Goal: Use online tool/utility

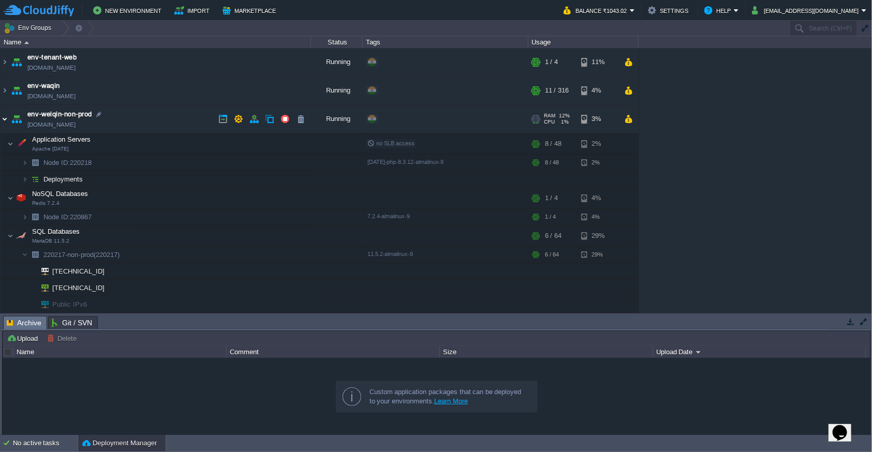
click at [4, 120] on img at bounding box center [5, 119] width 8 height 28
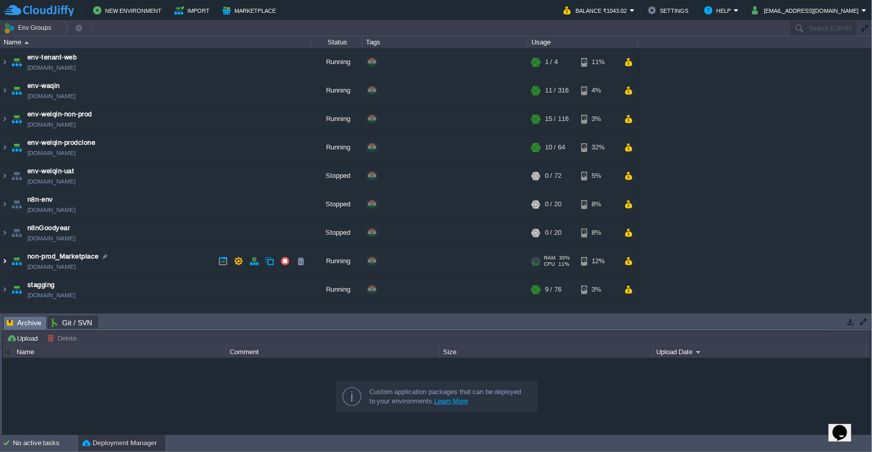
click at [6, 261] on img at bounding box center [5, 261] width 8 height 28
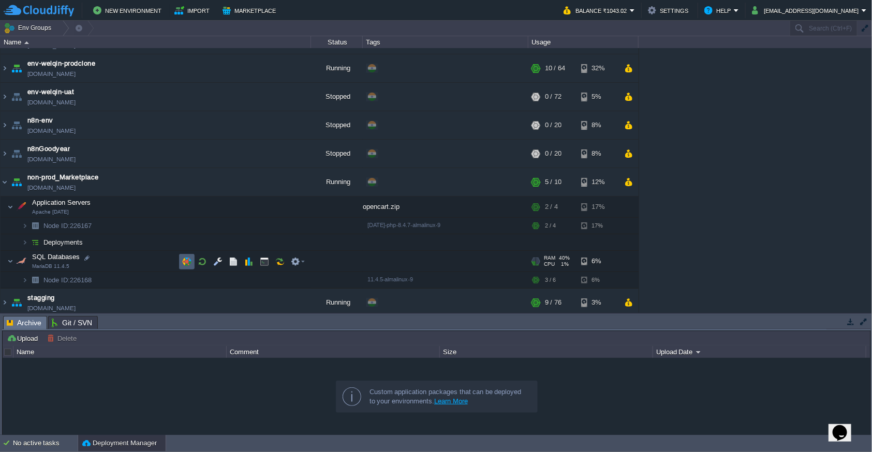
scroll to position [83, 0]
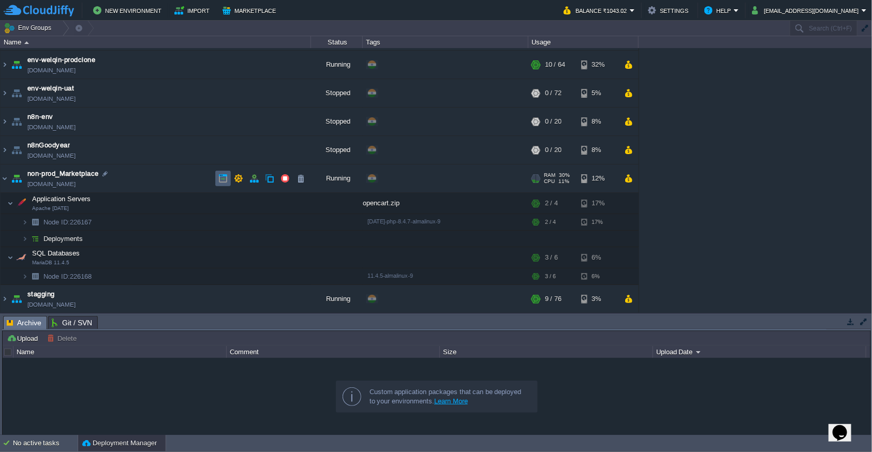
click at [221, 182] on button "button" at bounding box center [222, 178] width 9 height 9
click at [7, 178] on img at bounding box center [5, 179] width 8 height 28
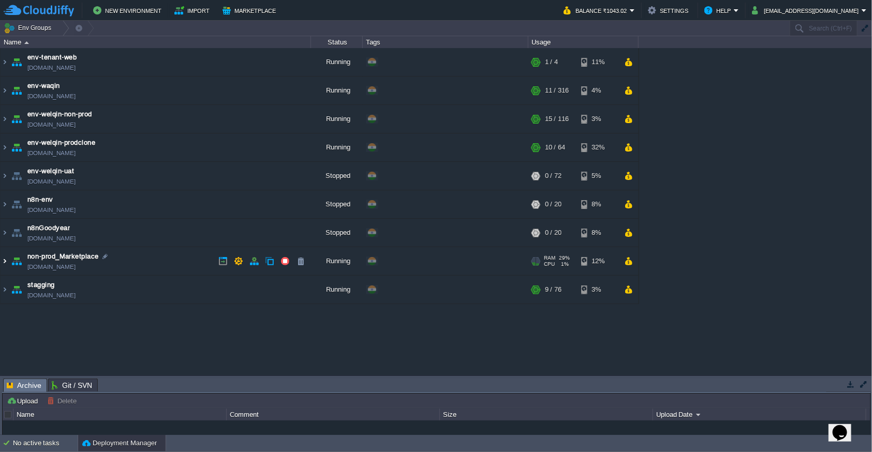
click at [6, 264] on img at bounding box center [5, 261] width 8 height 28
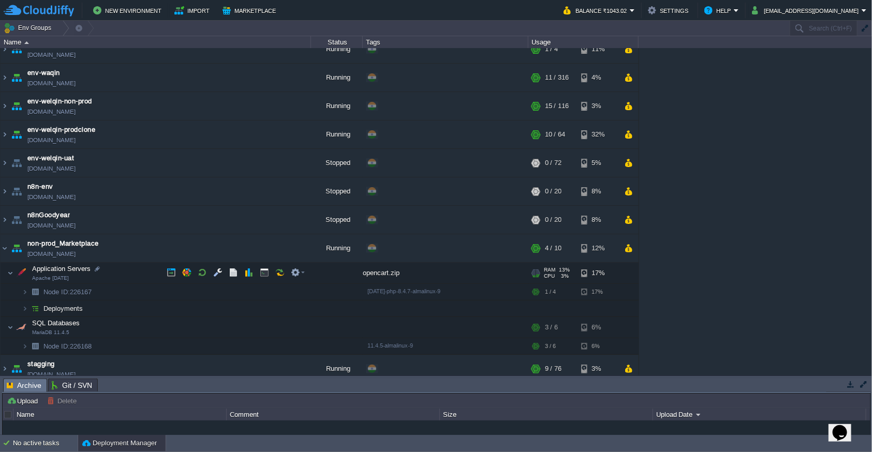
scroll to position [20, 0]
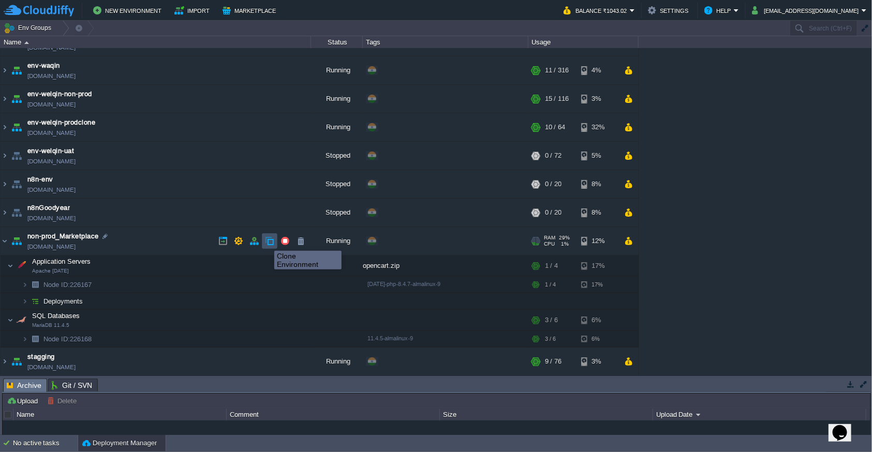
click at [267, 242] on button "button" at bounding box center [269, 240] width 9 height 9
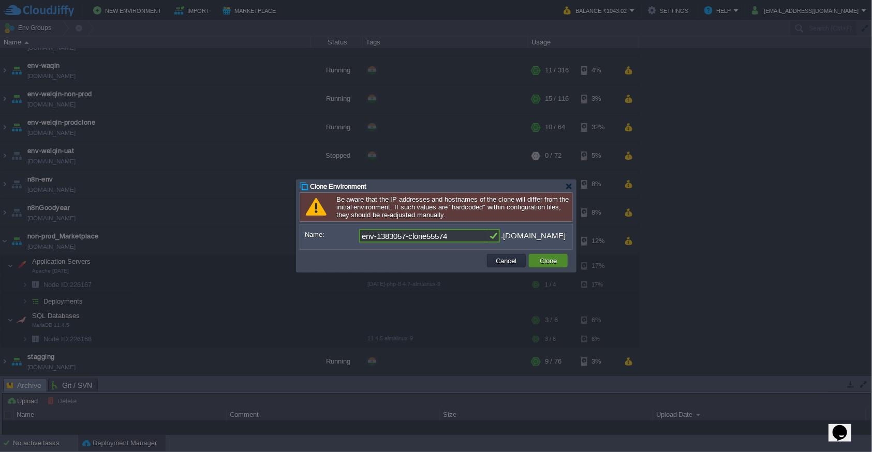
click at [541, 264] on button "Clone" at bounding box center [547, 260] width 23 height 9
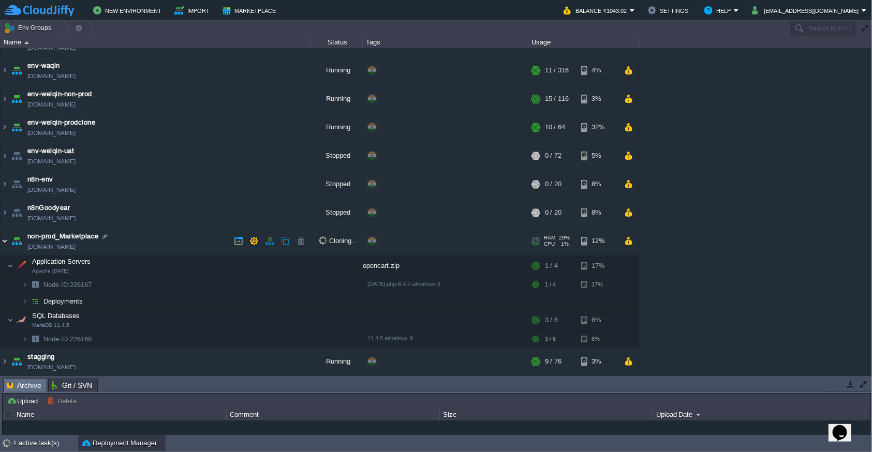
click at [6, 242] on img at bounding box center [5, 241] width 8 height 28
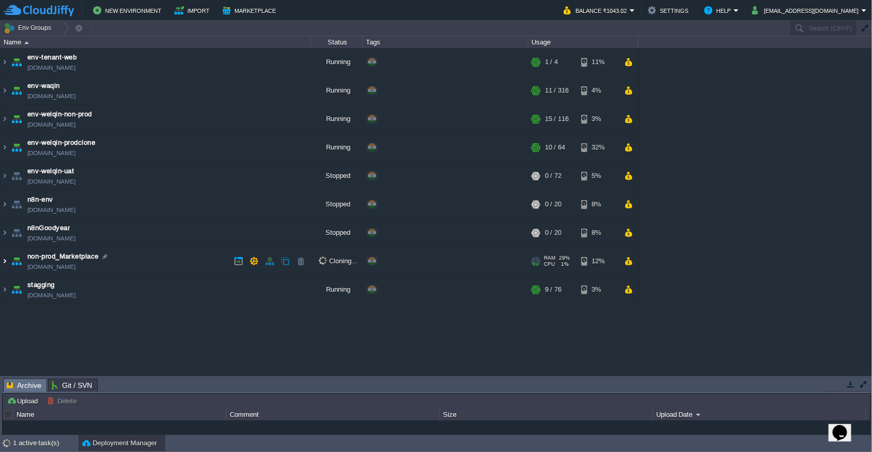
click at [4, 264] on img at bounding box center [5, 261] width 8 height 28
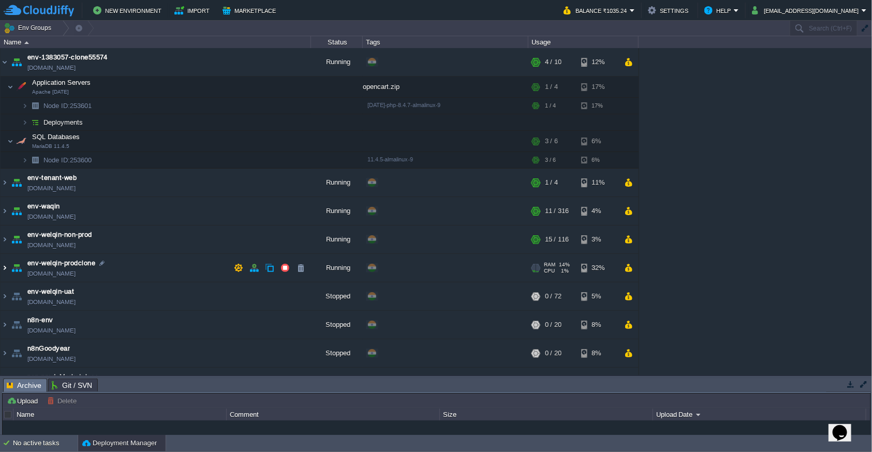
click at [6, 269] on img at bounding box center [5, 268] width 8 height 28
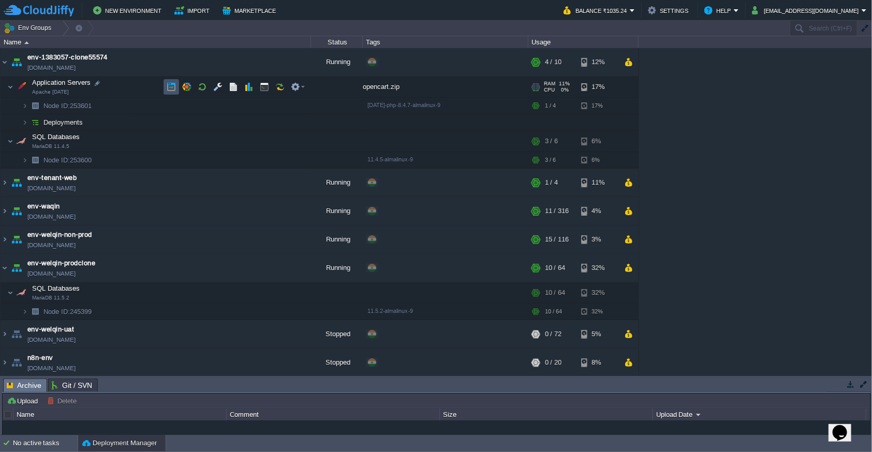
click at [167, 91] on button "button" at bounding box center [171, 86] width 9 height 9
click at [2, 60] on img at bounding box center [5, 62] width 8 height 28
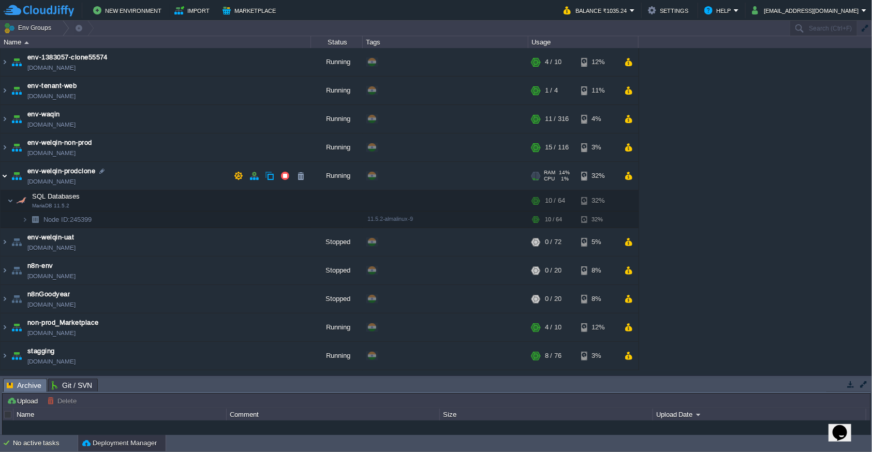
click at [5, 179] on img at bounding box center [5, 176] width 8 height 28
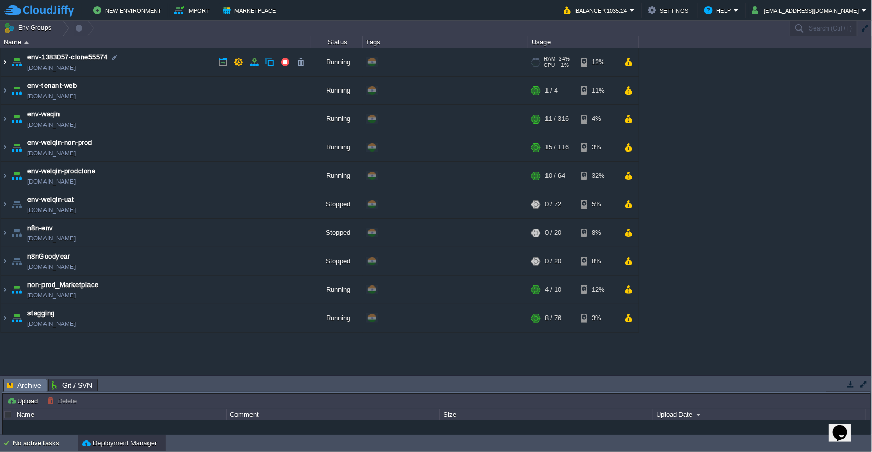
click at [6, 61] on img at bounding box center [5, 62] width 8 height 28
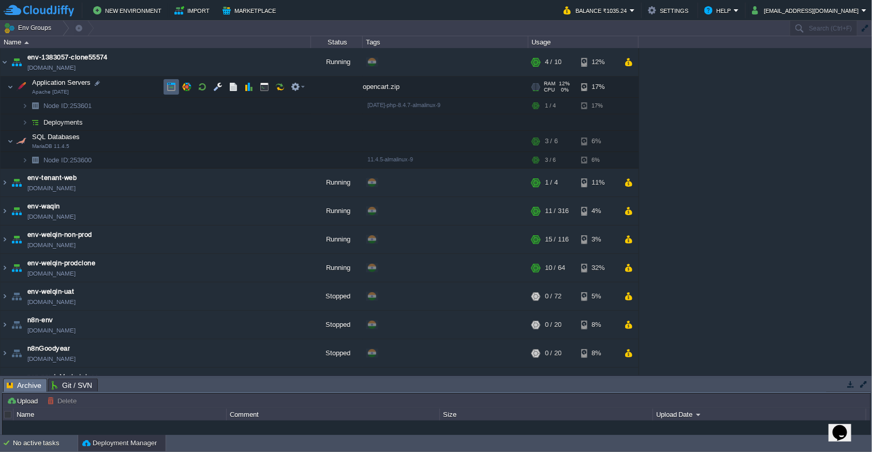
click at [178, 86] on td at bounding box center [171, 87] width 16 height 16
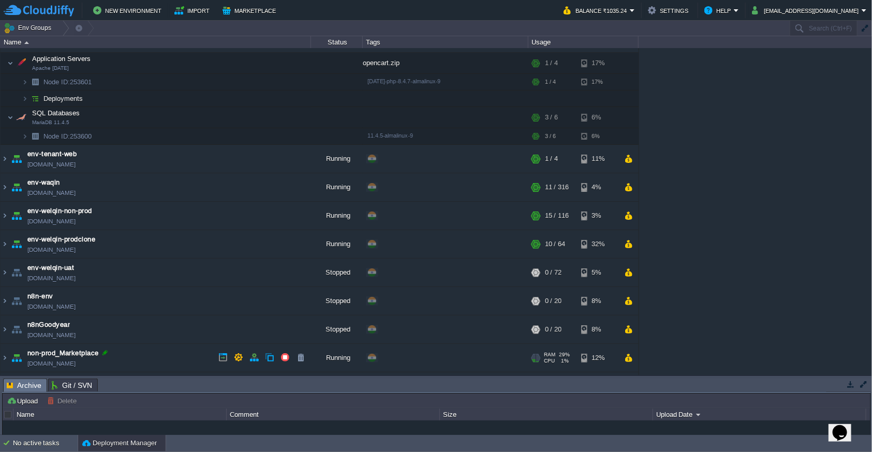
scroll to position [48, 0]
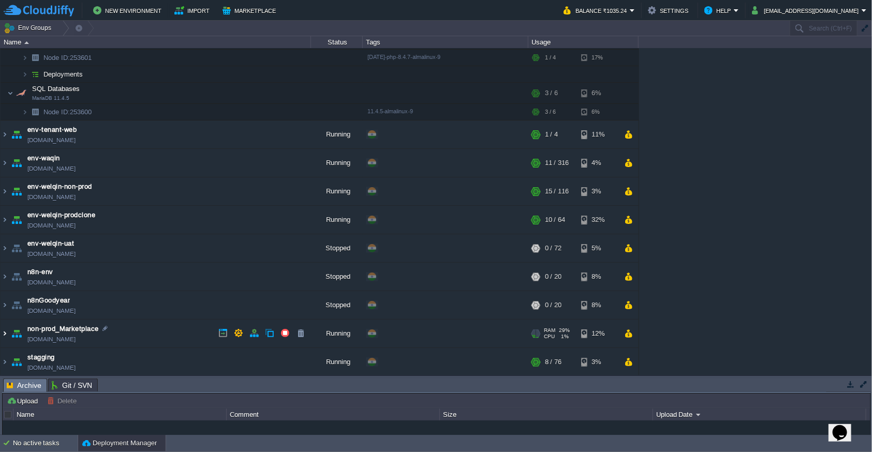
click at [6, 332] on img at bounding box center [5, 334] width 8 height 28
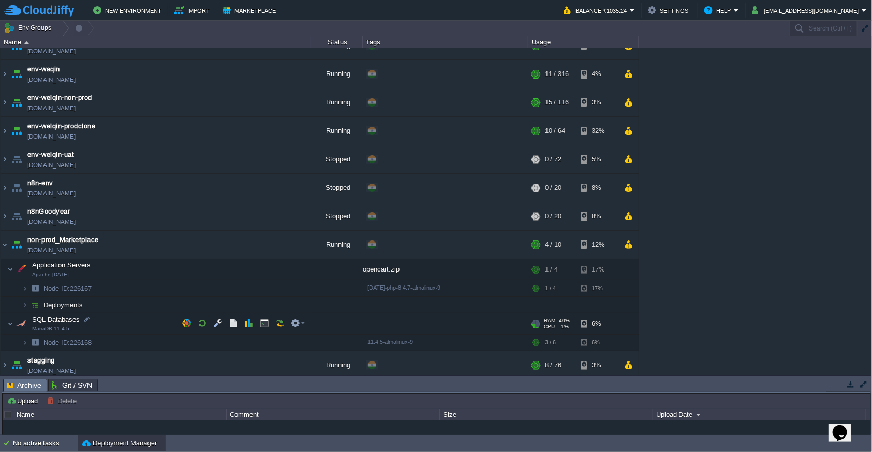
scroll to position [140, 0]
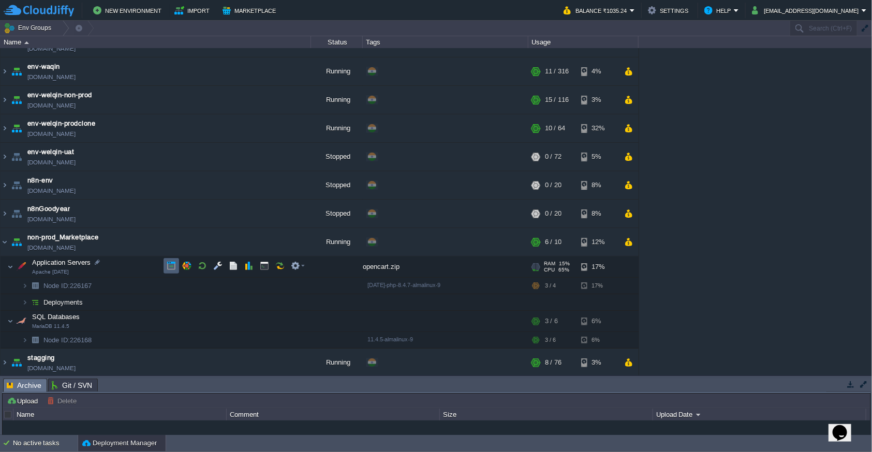
click at [173, 267] on button "button" at bounding box center [171, 265] width 9 height 9
click at [2, 242] on img at bounding box center [5, 242] width 8 height 28
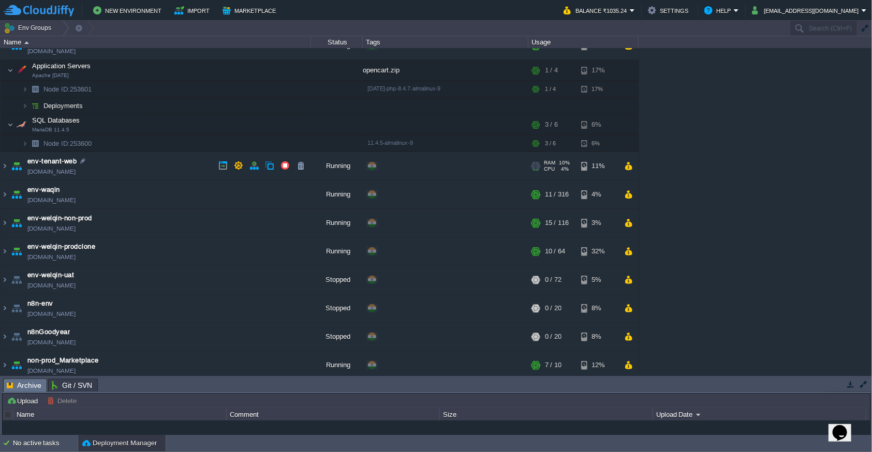
scroll to position [0, 0]
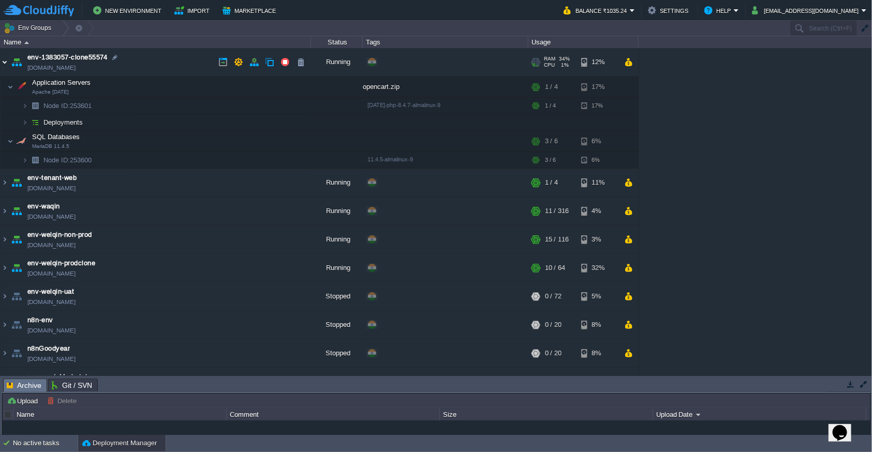
click at [4, 58] on img at bounding box center [5, 62] width 8 height 28
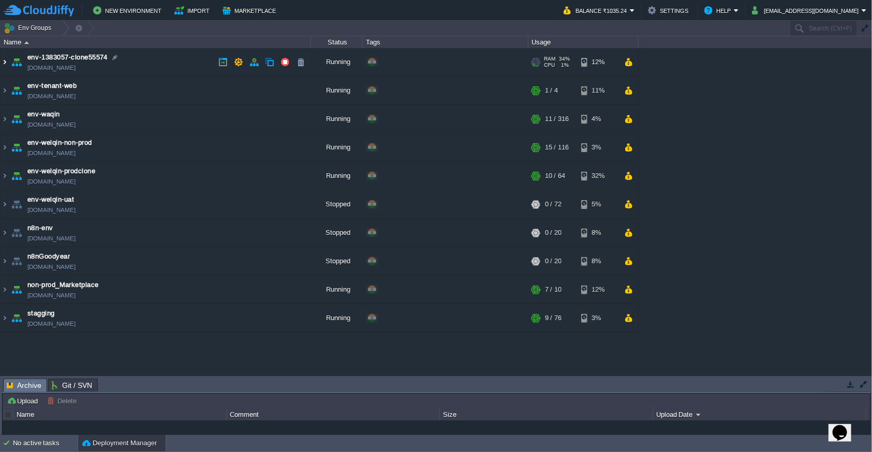
click at [5, 65] on img at bounding box center [5, 62] width 8 height 28
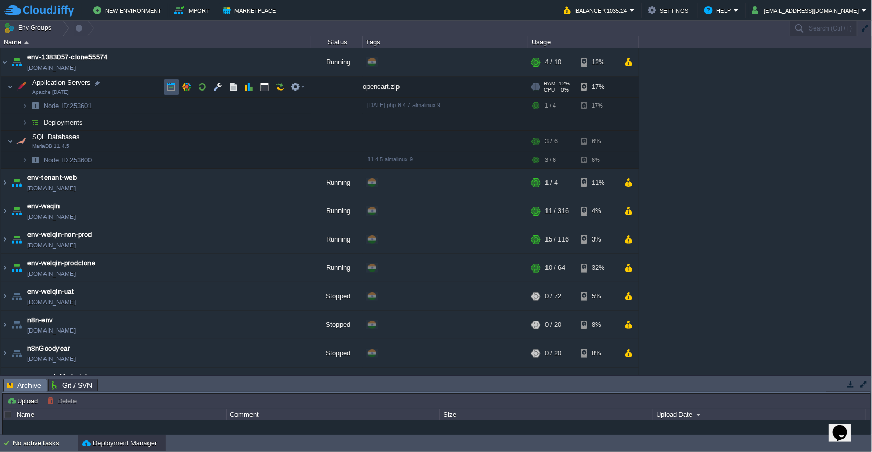
click at [174, 88] on button "button" at bounding box center [171, 86] width 9 height 9
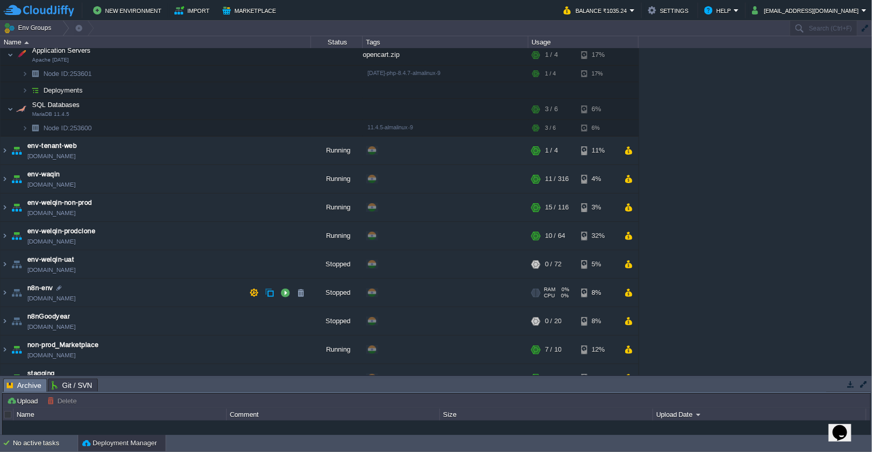
scroll to position [48, 0]
